Goal: Task Accomplishment & Management: Complete application form

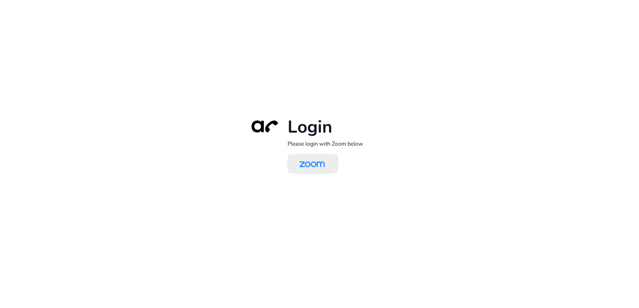
click at [308, 169] on img at bounding box center [311, 164] width 37 height 17
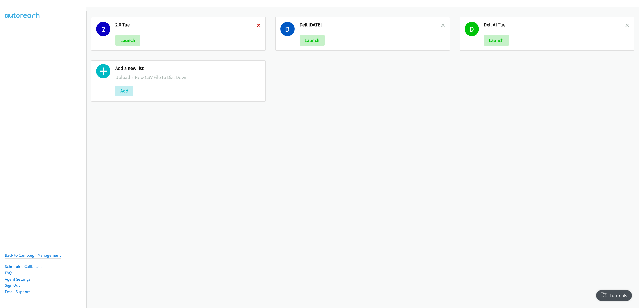
click at [257, 26] on icon at bounding box center [259, 26] width 4 height 4
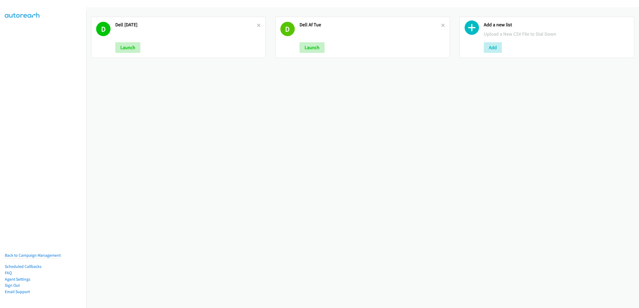
click at [257, 26] on icon at bounding box center [259, 26] width 4 height 4
click at [121, 48] on button "Add" at bounding box center [124, 47] width 18 height 11
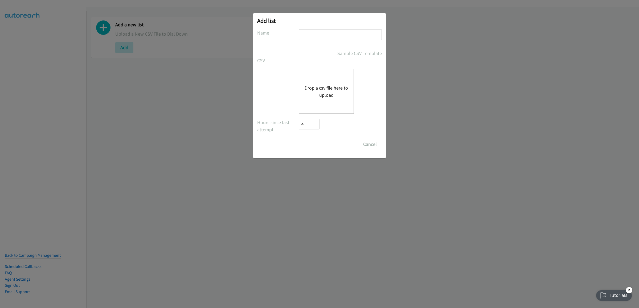
click at [328, 32] on input "text" at bounding box center [340, 34] width 83 height 11
type input "wed dell"
click at [318, 91] on button "Drop a csv file here to upload" at bounding box center [326, 91] width 44 height 14
click at [379, 143] on button "Cancel" at bounding box center [370, 144] width 24 height 11
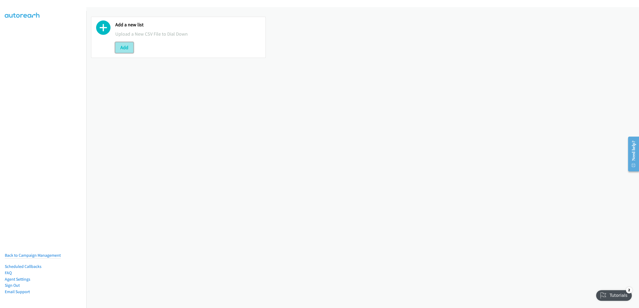
click at [124, 46] on button "Add" at bounding box center [124, 47] width 18 height 11
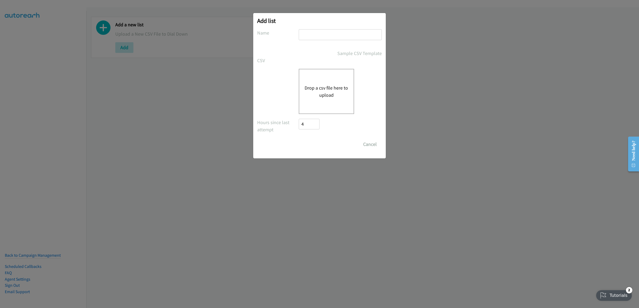
click at [318, 38] on input "text" at bounding box center [340, 34] width 83 height 11
type input "wed dell"
click at [325, 96] on button "Drop a csv file here to upload" at bounding box center [326, 91] width 44 height 14
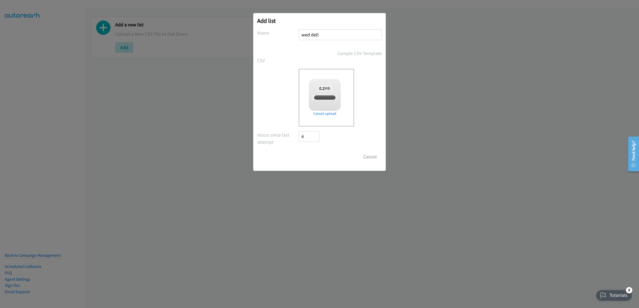
checkbox input "true"
click at [322, 153] on input "Save List" at bounding box center [313, 157] width 28 height 11
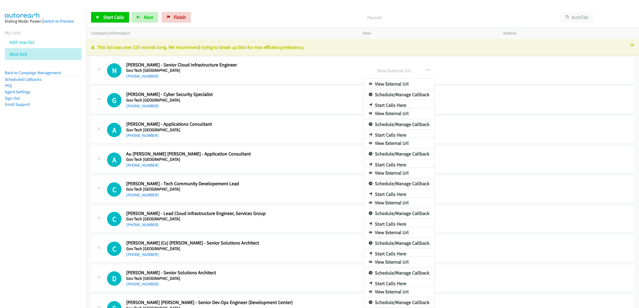
click at [570, 13] on div at bounding box center [319, 154] width 639 height 308
